Goal: Transaction & Acquisition: Book appointment/travel/reservation

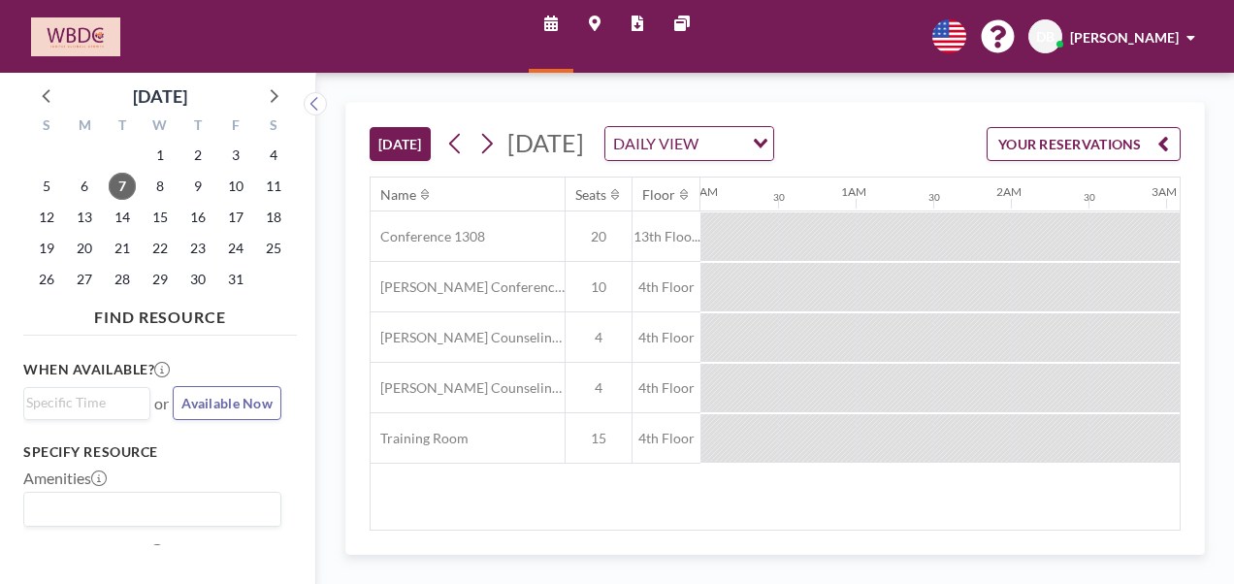
scroll to position [0, 2328]
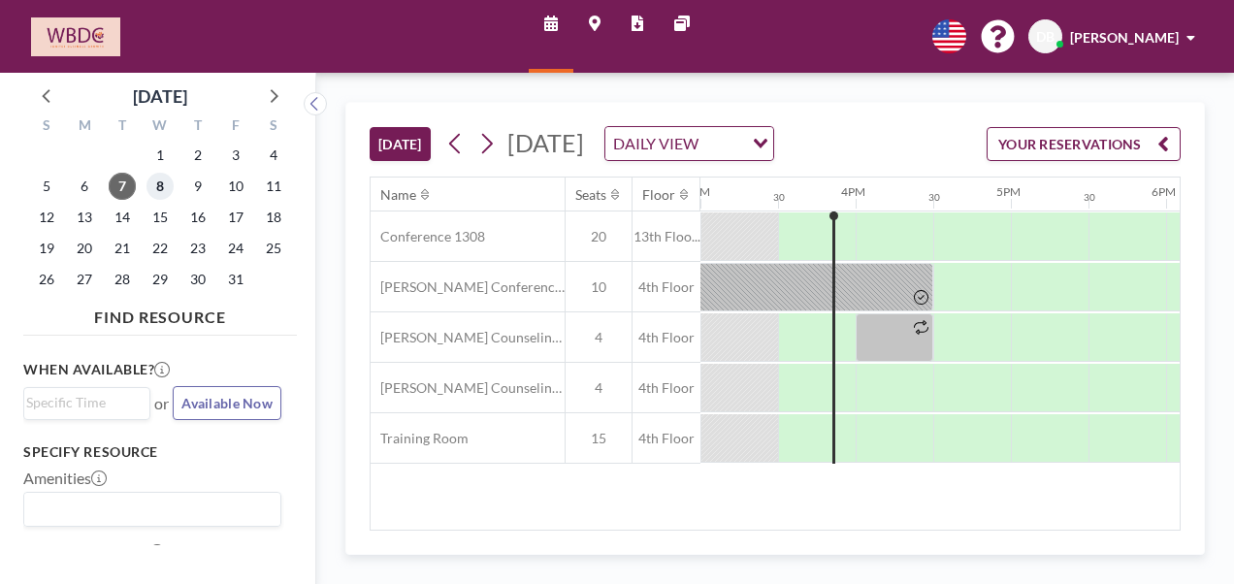
click at [153, 187] on span "8" at bounding box center [159, 186] width 27 height 27
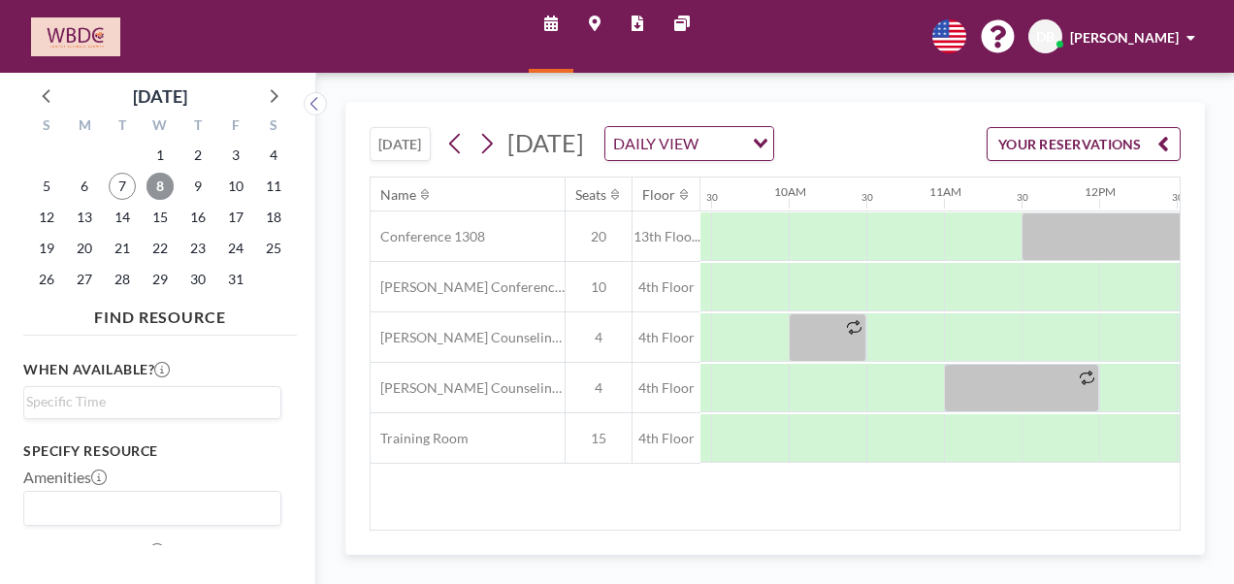
scroll to position [0, 1467]
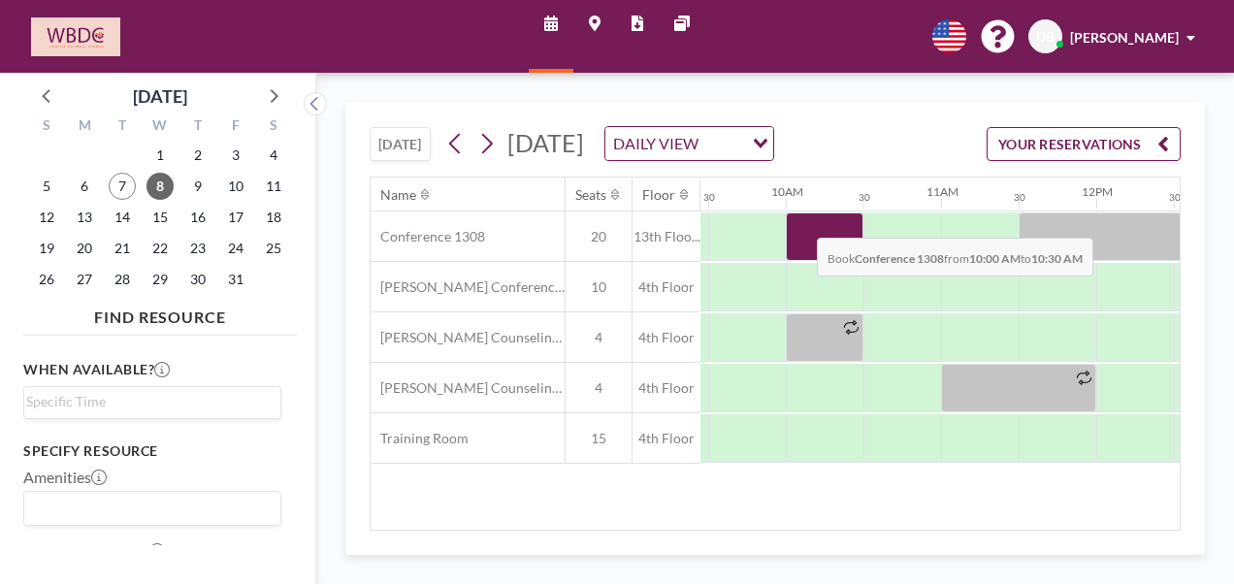
click at [801, 249] on div at bounding box center [825, 236] width 78 height 49
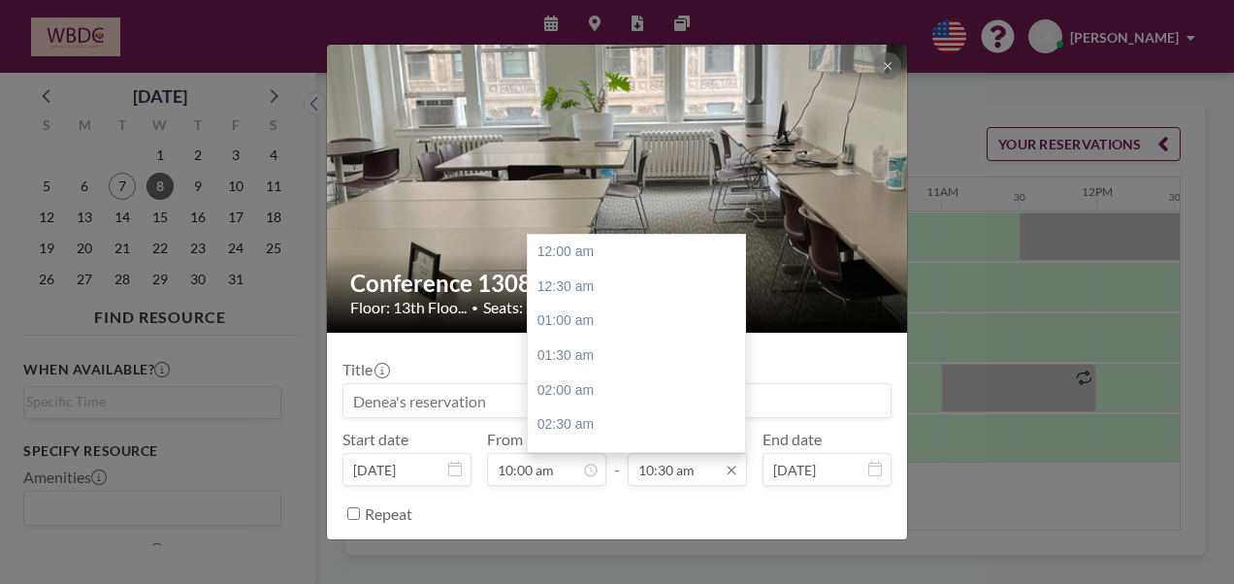
scroll to position [725, 0]
click at [601, 293] on div "11:00 am" at bounding box center [641, 287] width 227 height 35
type input "11:00 am"
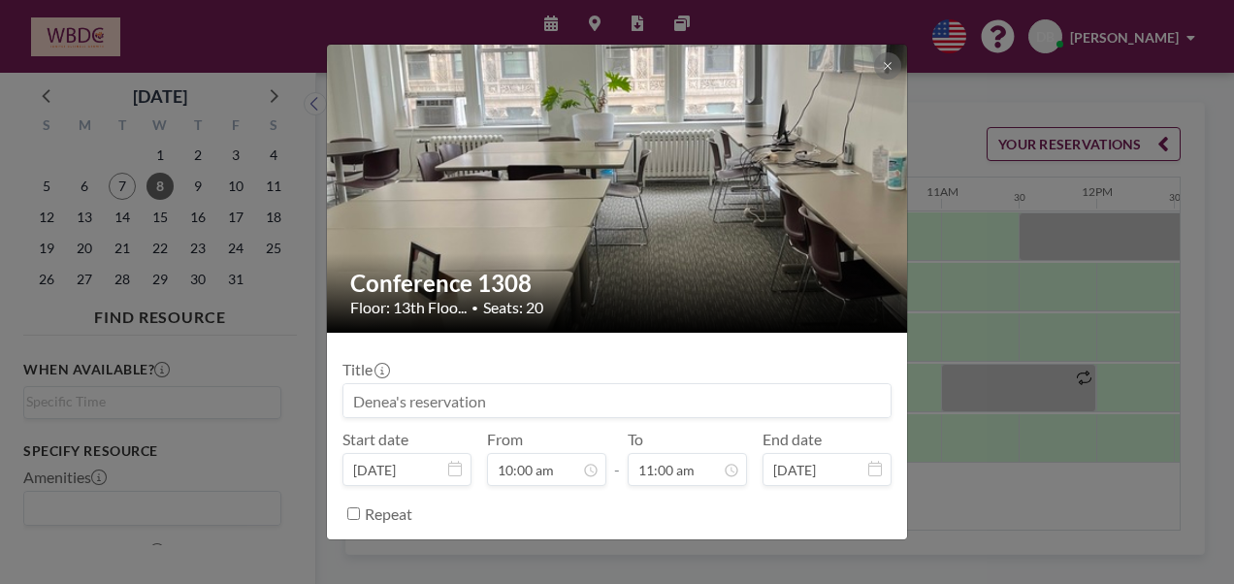
click at [457, 400] on input at bounding box center [616, 400] width 547 height 33
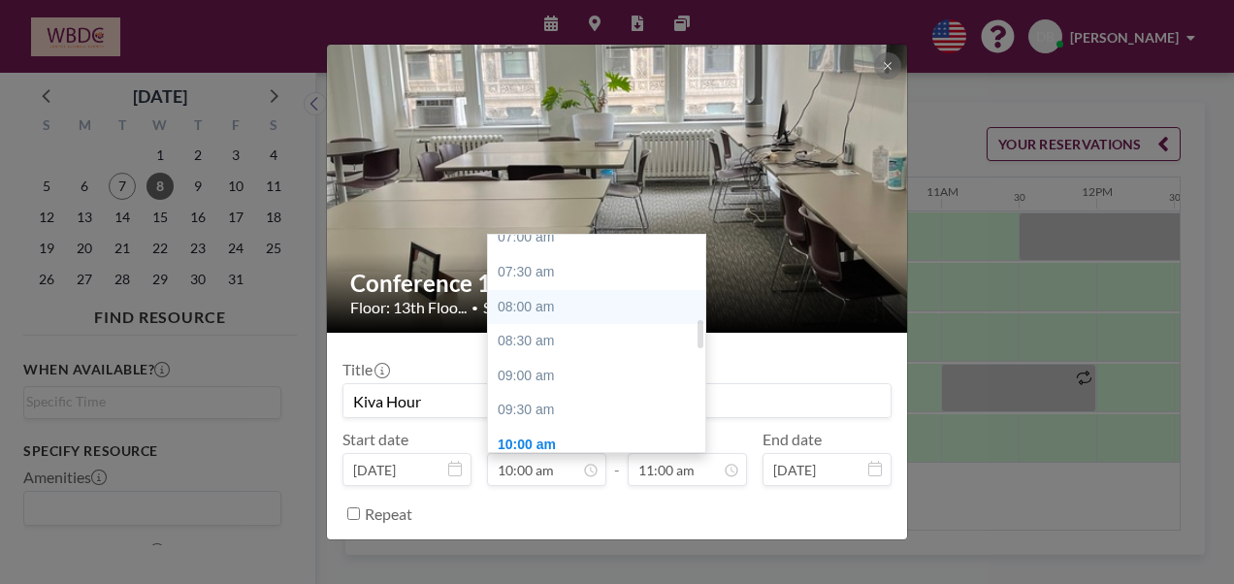
scroll to position [497, 0]
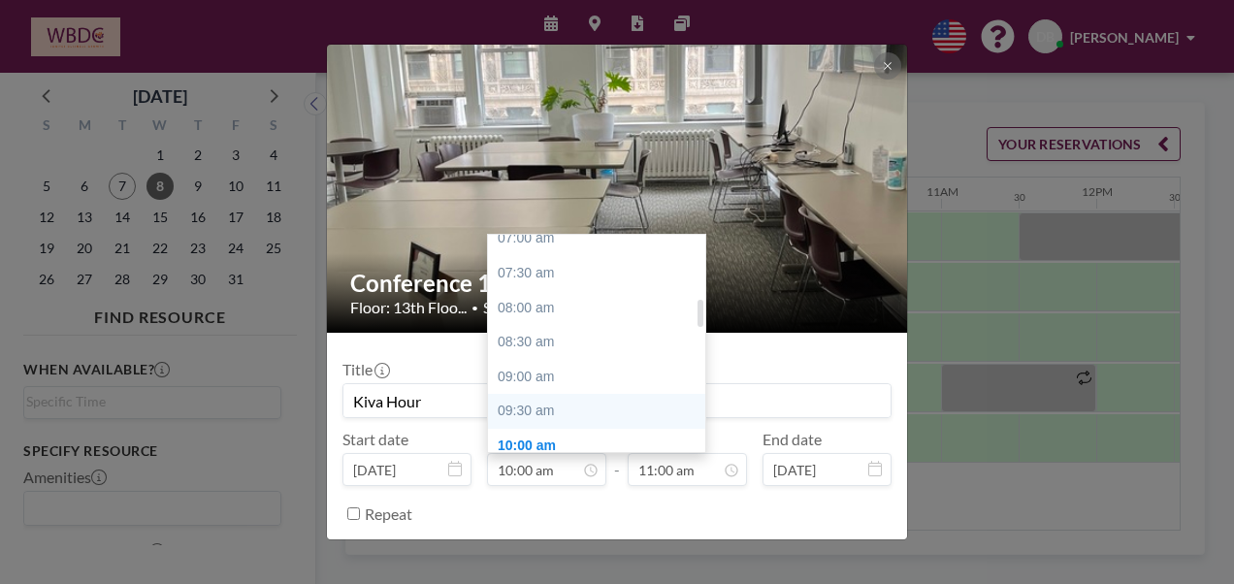
click at [584, 396] on div "09:30 am" at bounding box center [601, 411] width 227 height 35
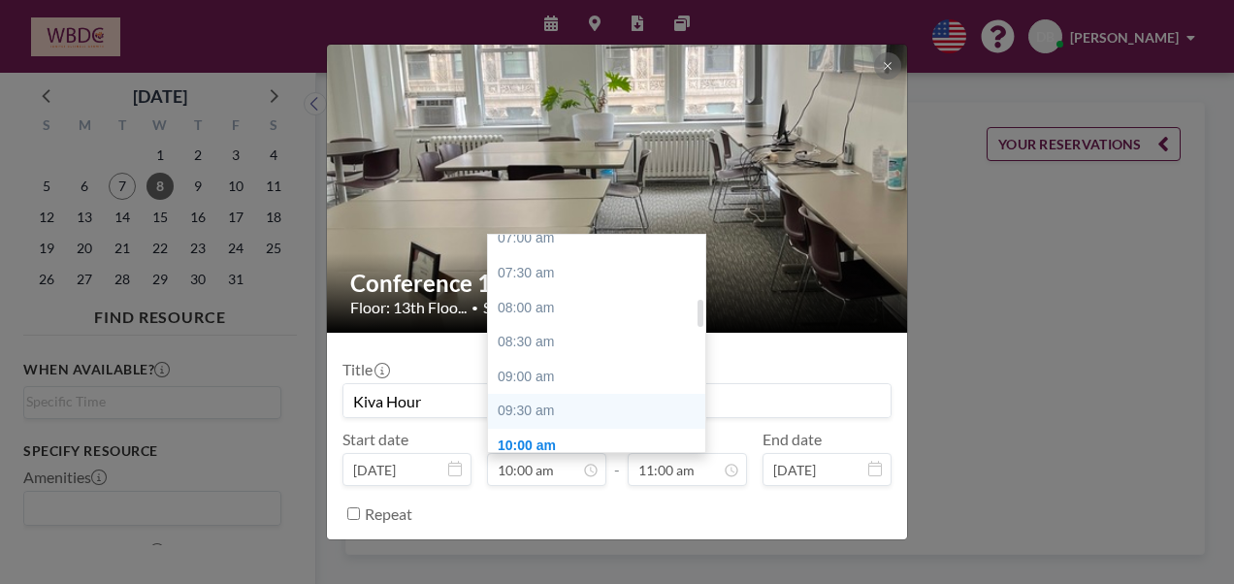
type input "Kiva Hour"
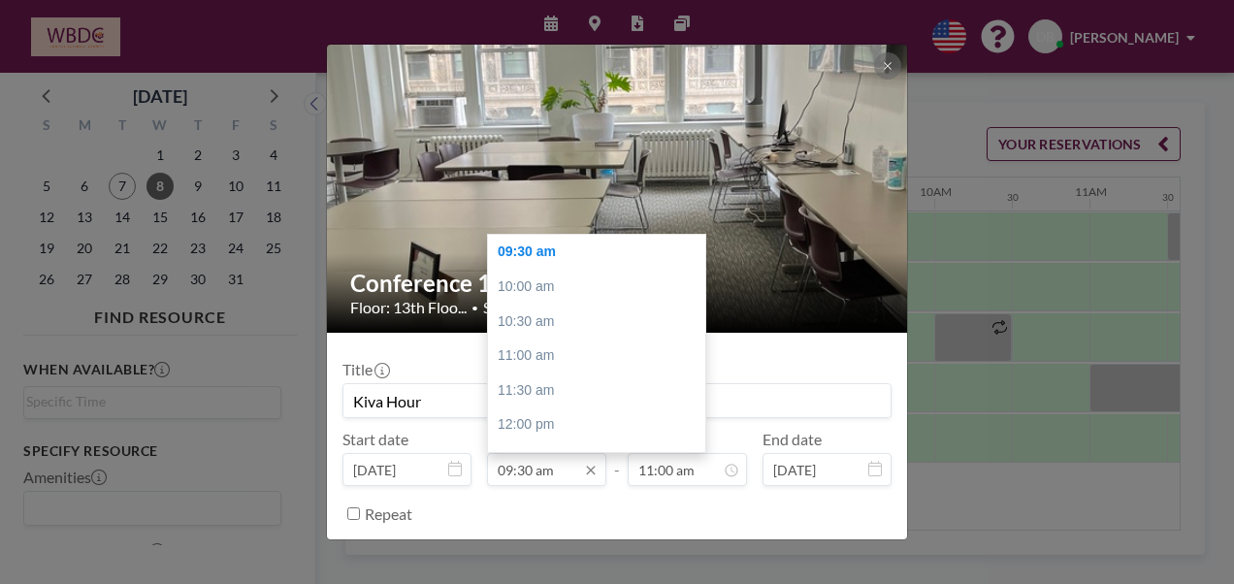
scroll to position [0, 1397]
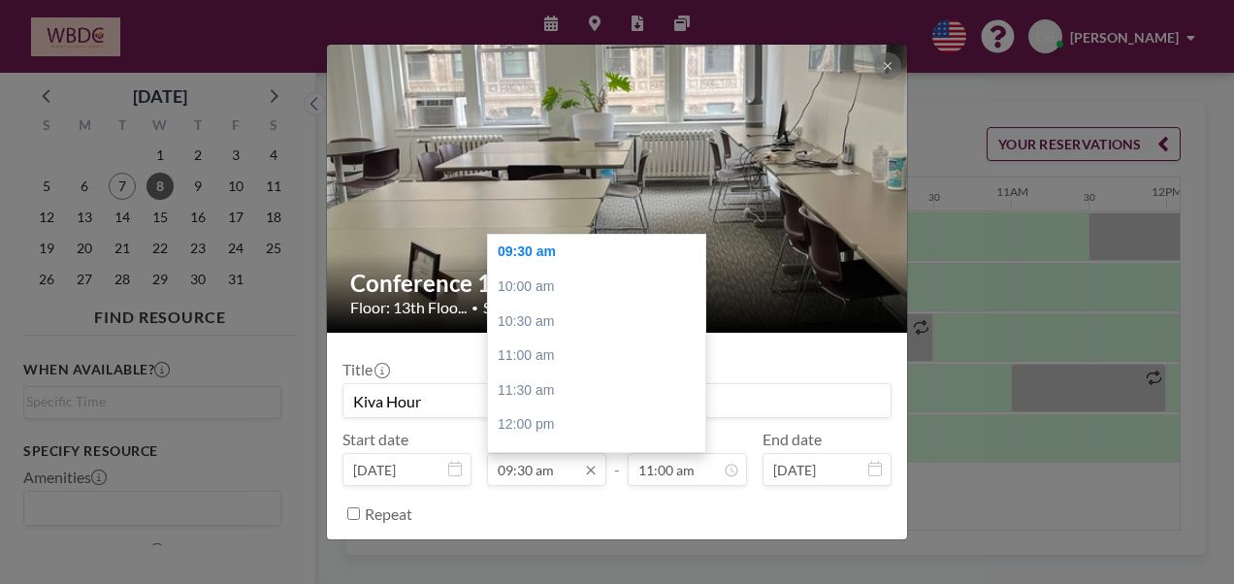
click at [528, 468] on input "09:30 am" at bounding box center [546, 469] width 119 height 33
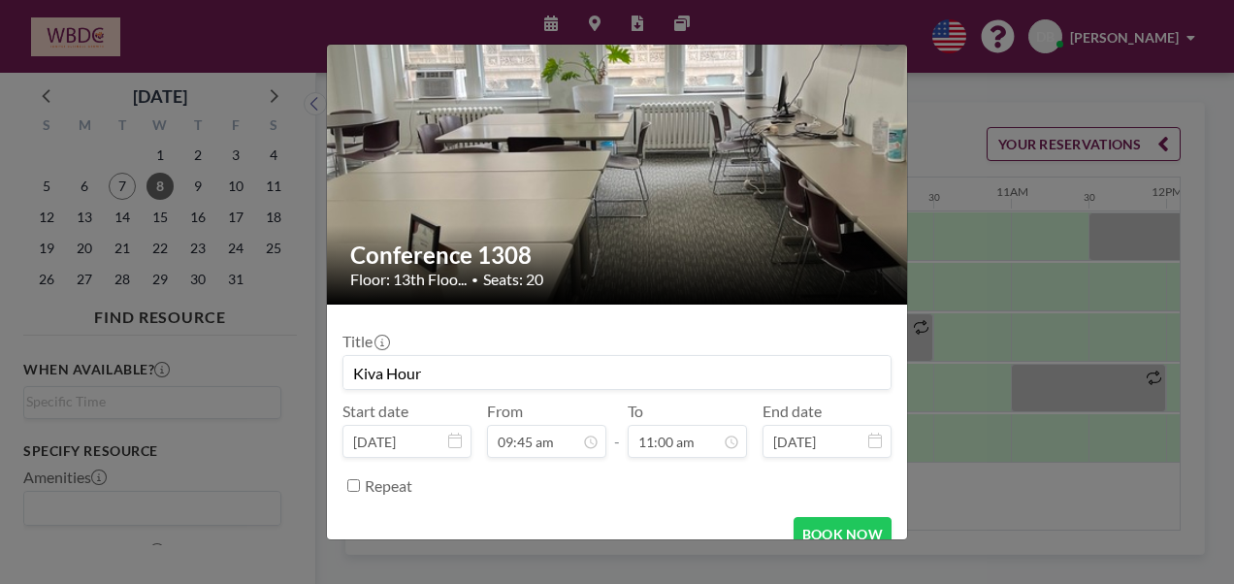
scroll to position [52, 0]
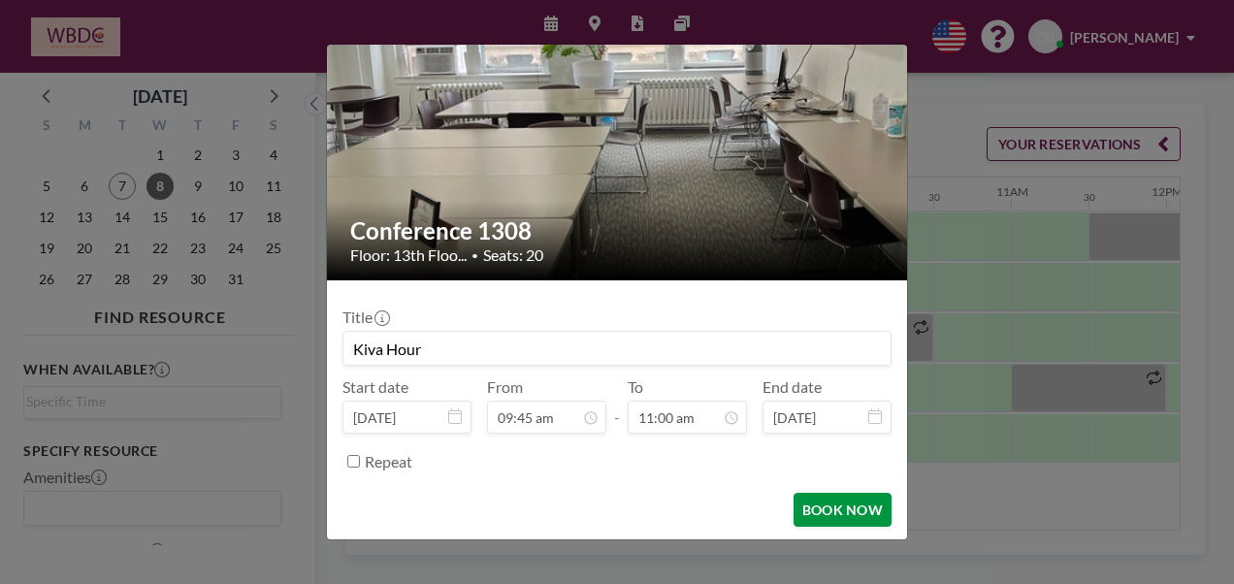
type input "09:45 am"
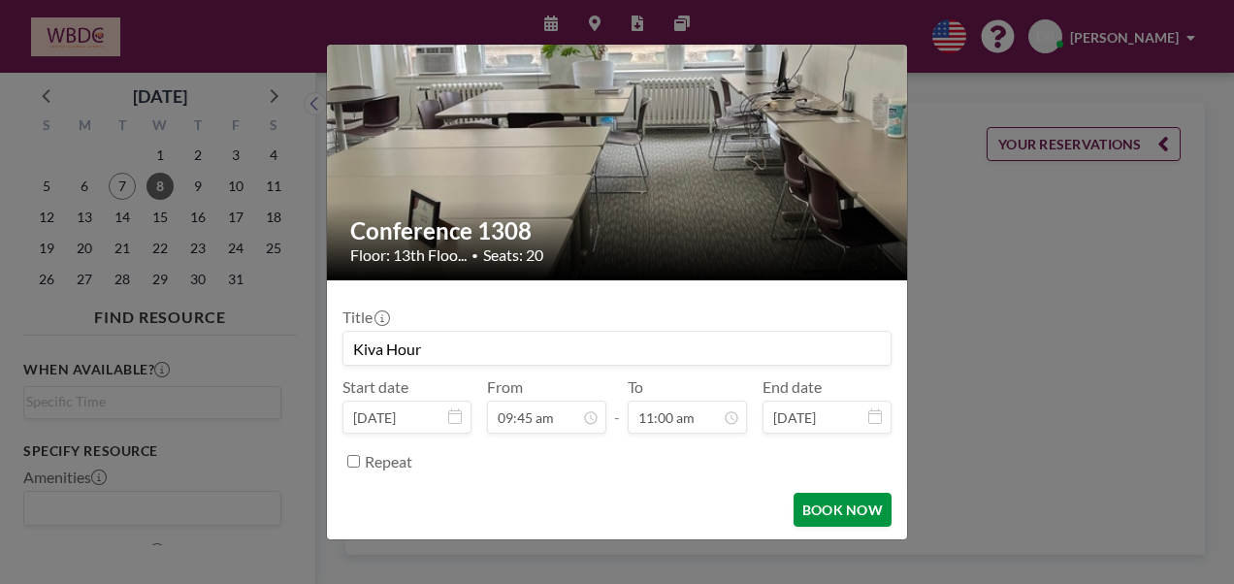
click at [820, 495] on button "BOOK NOW" at bounding box center [843, 510] width 98 height 34
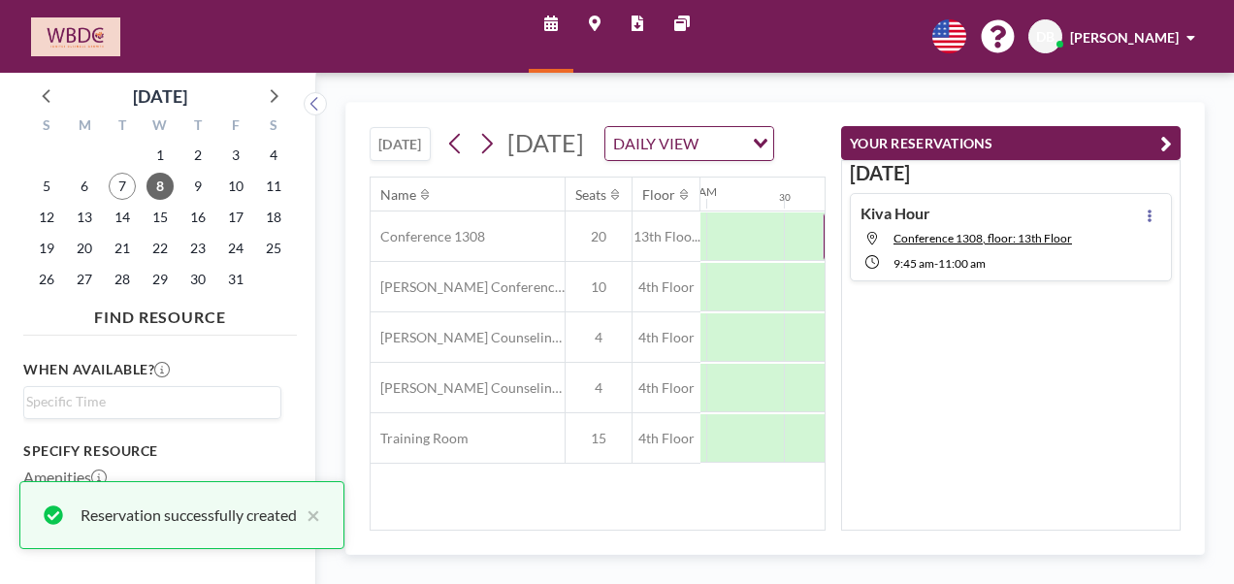
scroll to position [0, 1397]
